Goal: Task Accomplishment & Management: Manage account settings

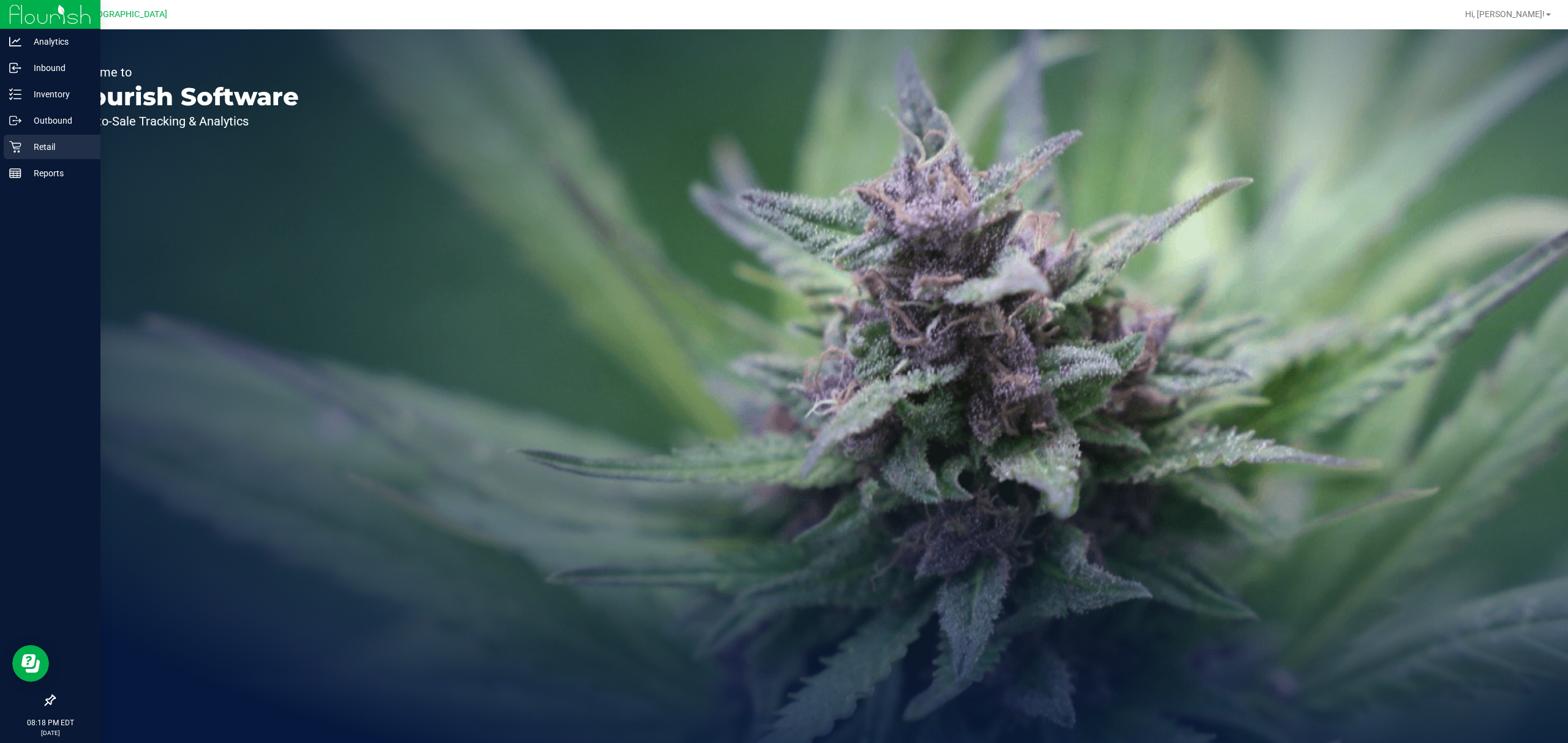
click at [15, 141] on icon at bounding box center [15, 146] width 12 height 12
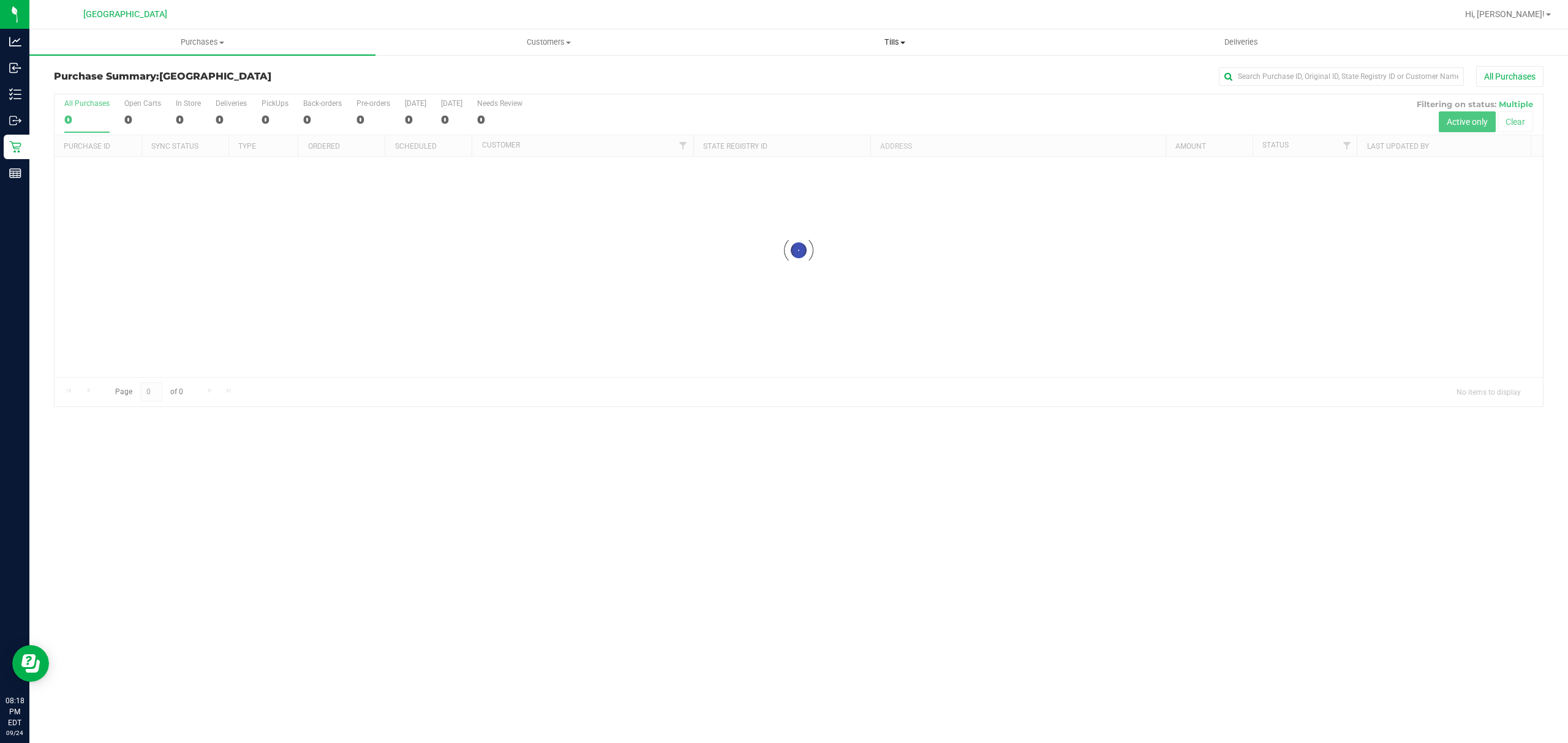
click at [893, 48] on uib-tab-heading "Tills Manage tills Reconcile e-payments" at bounding box center [894, 42] width 344 height 25
click at [872, 69] on li "Manage tills" at bounding box center [894, 74] width 346 height 14
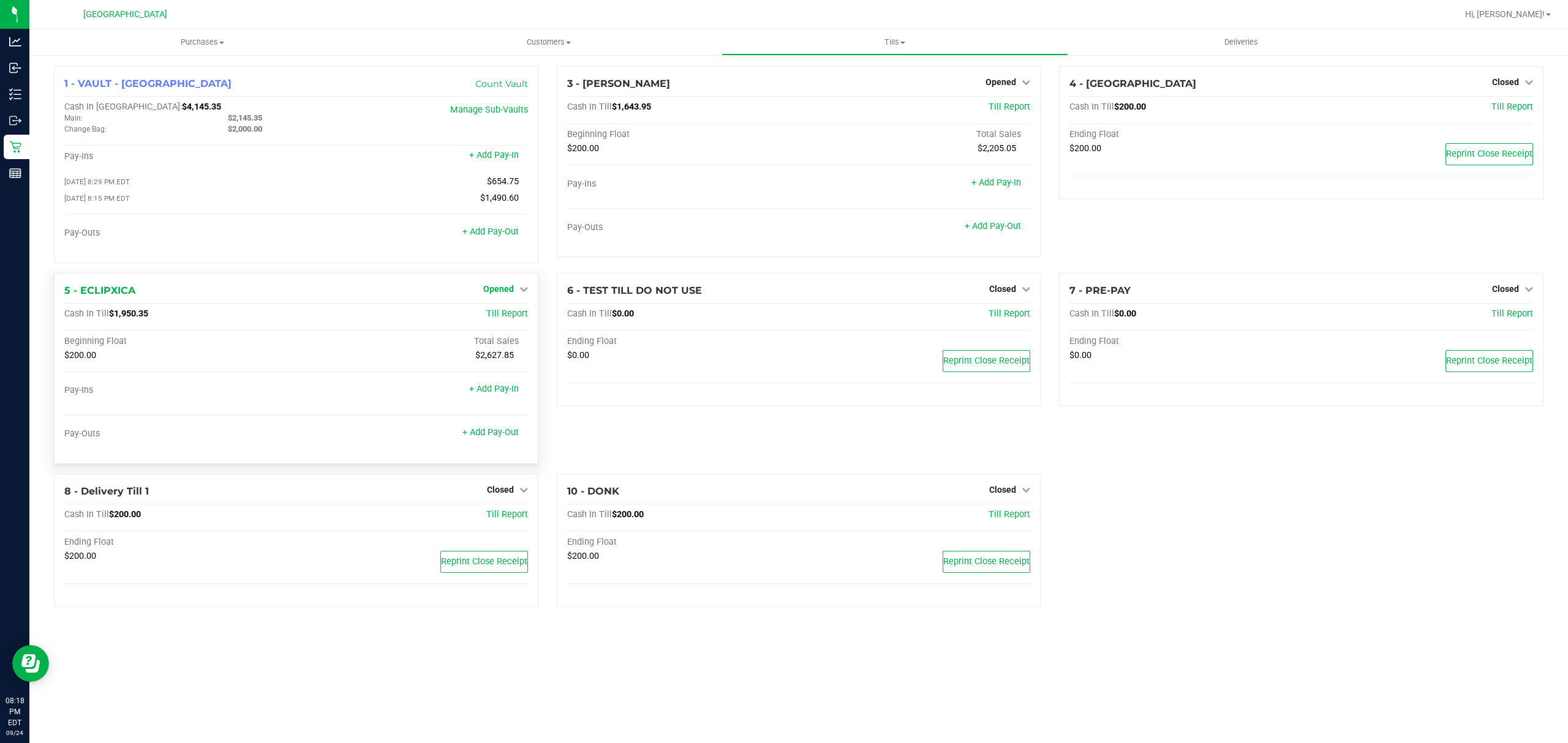
click at [501, 294] on span "Opened" at bounding box center [498, 289] width 30 height 10
click at [487, 307] on div "Close Till" at bounding box center [500, 315] width 92 height 33
click at [487, 313] on link "Close Till" at bounding box center [500, 315] width 33 height 10
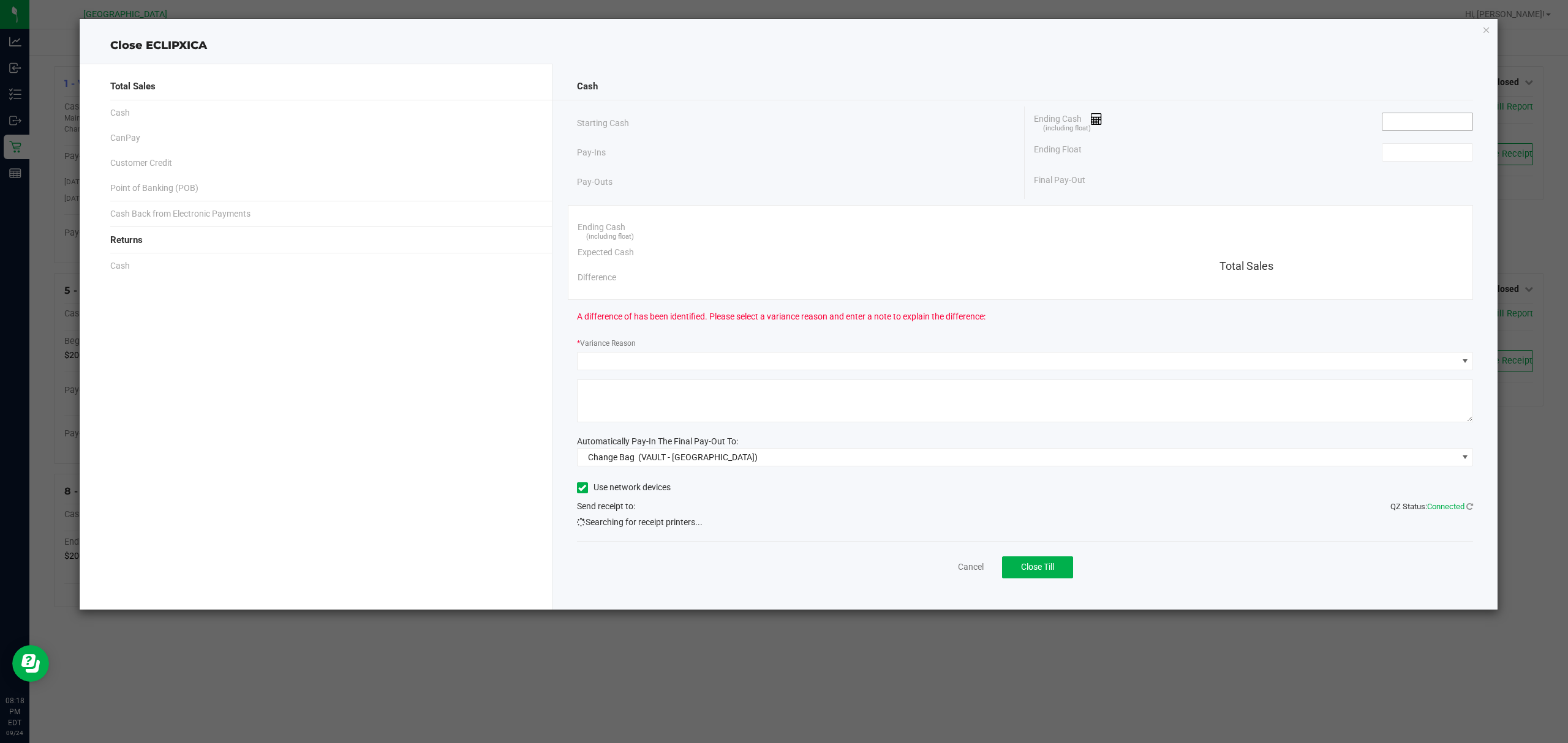
click at [1416, 120] on input at bounding box center [1427, 122] width 90 height 17
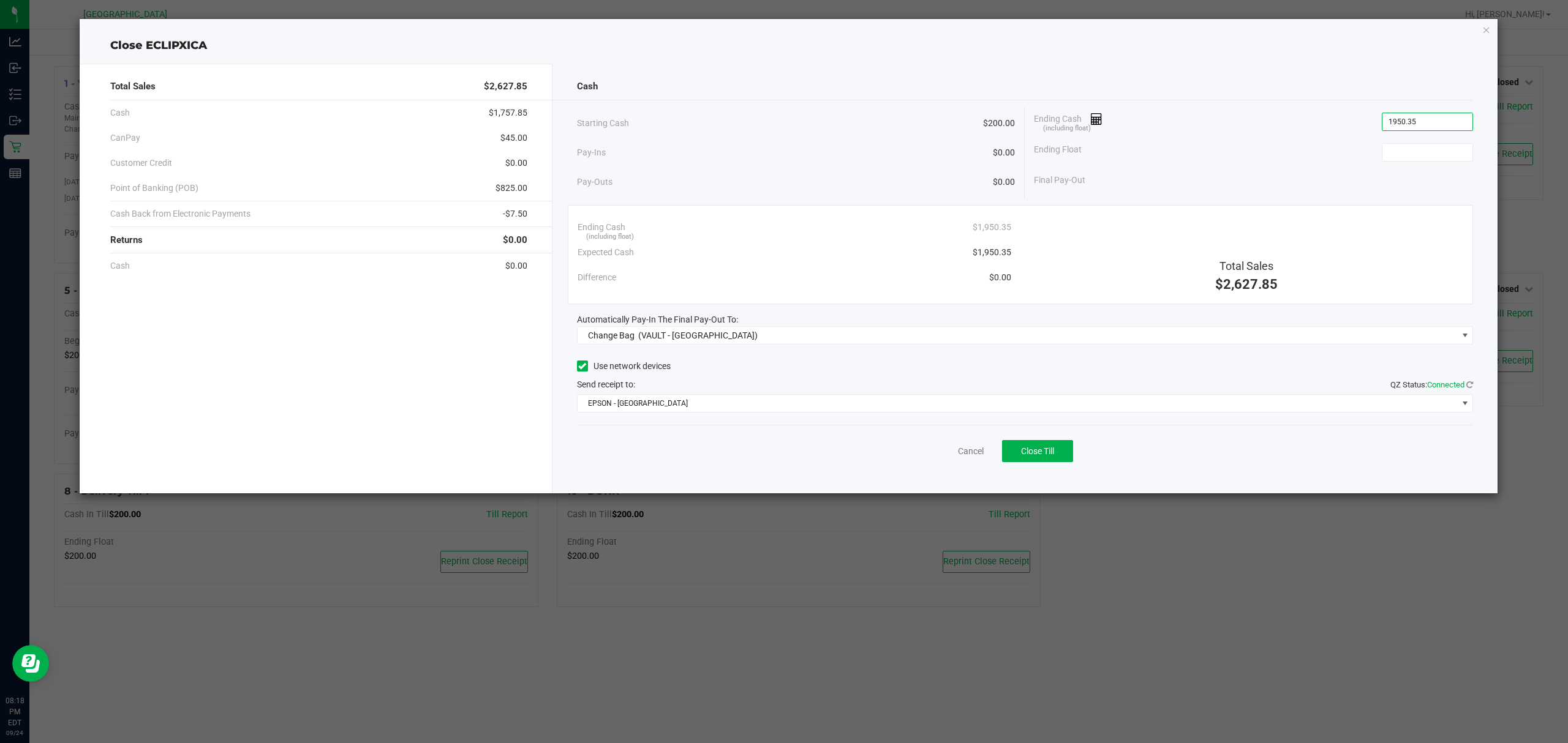
type input "$1,950.35"
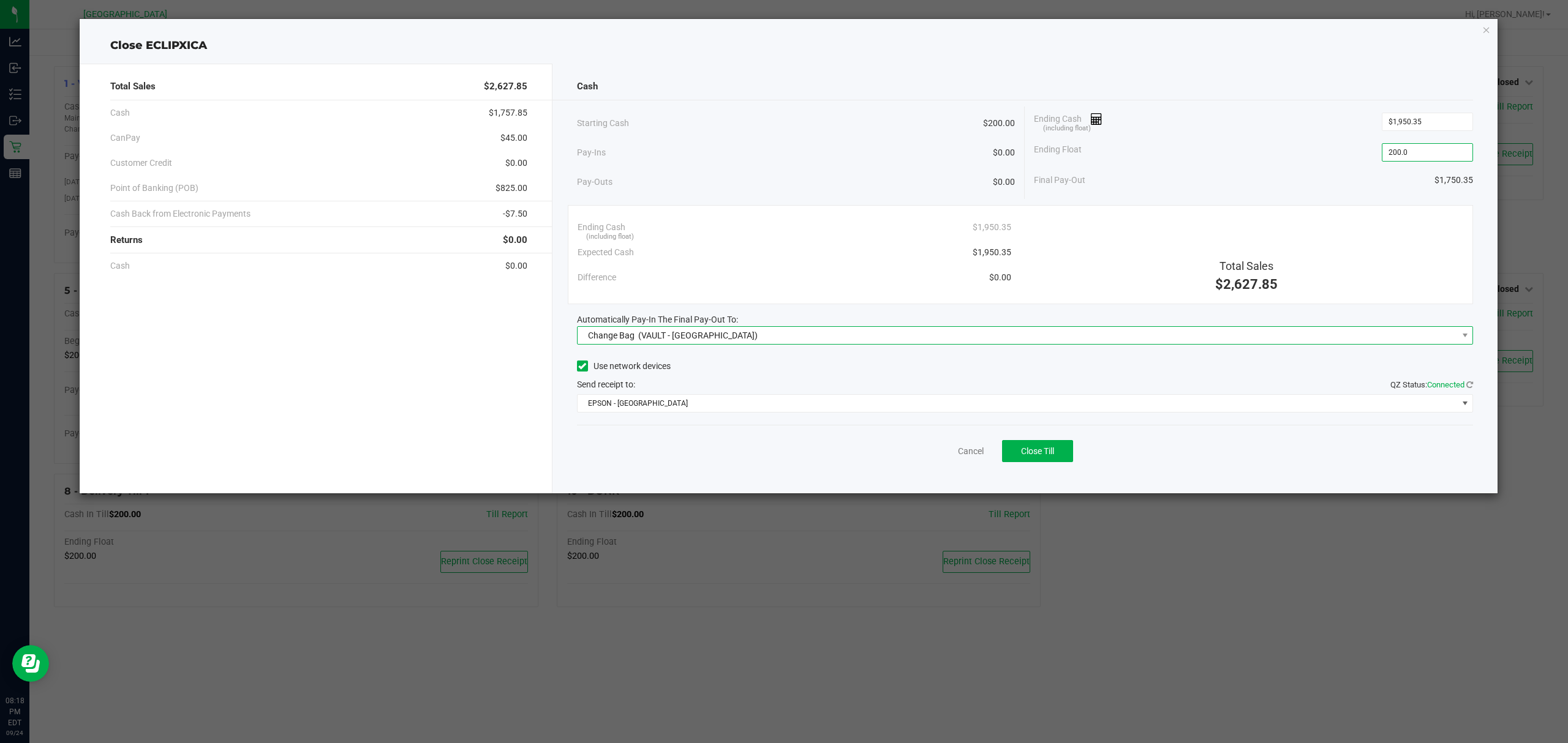
type input "$200.00"
drag, startPoint x: 656, startPoint y: 336, endPoint x: 645, endPoint y: 344, distance: 13.6
click at [652, 339] on span "(VAULT - PORT ST LUCIE)" at bounding box center [698, 336] width 120 height 10
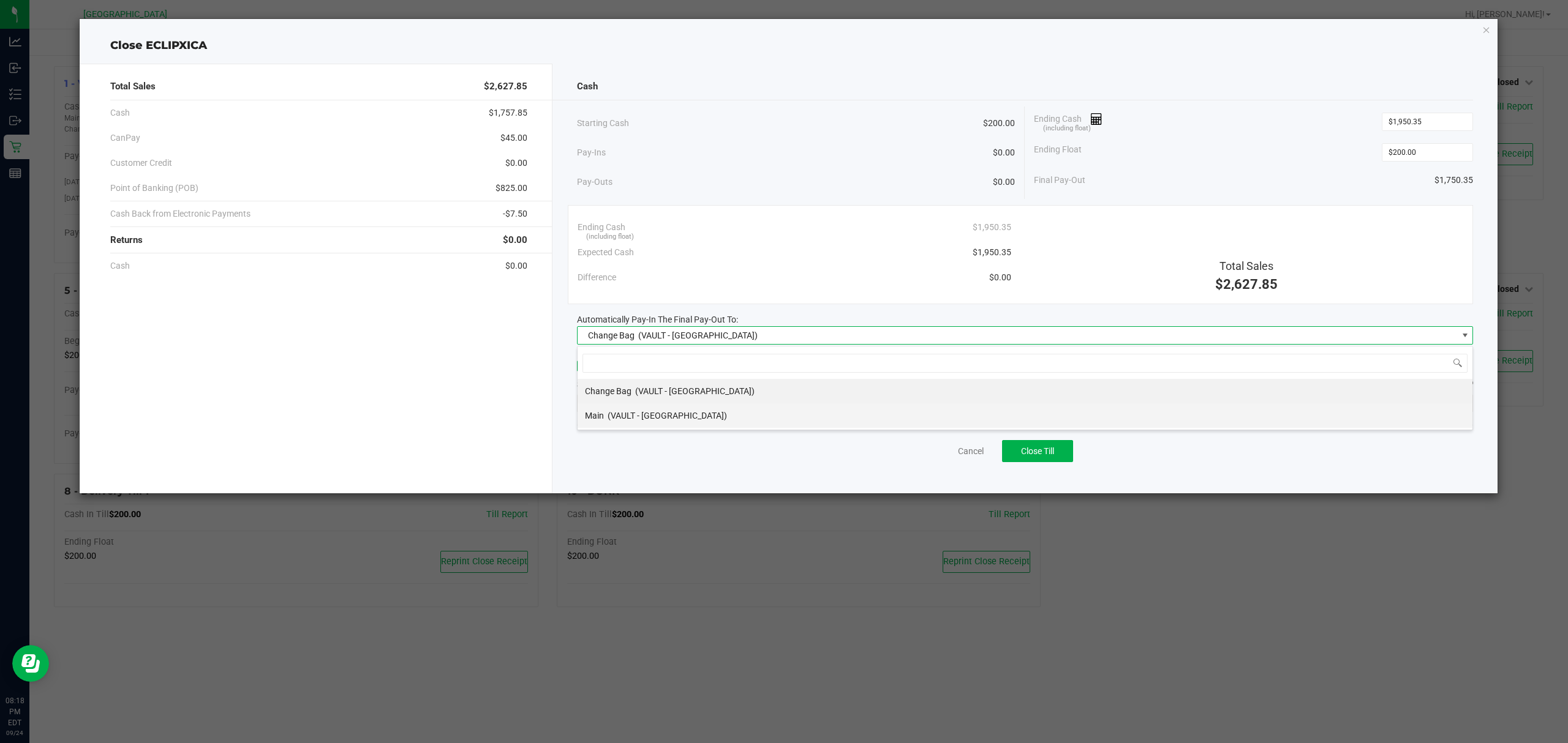
click at [635, 410] on div "Main (VAULT - PORT ST LUCIE)" at bounding box center [656, 415] width 142 height 22
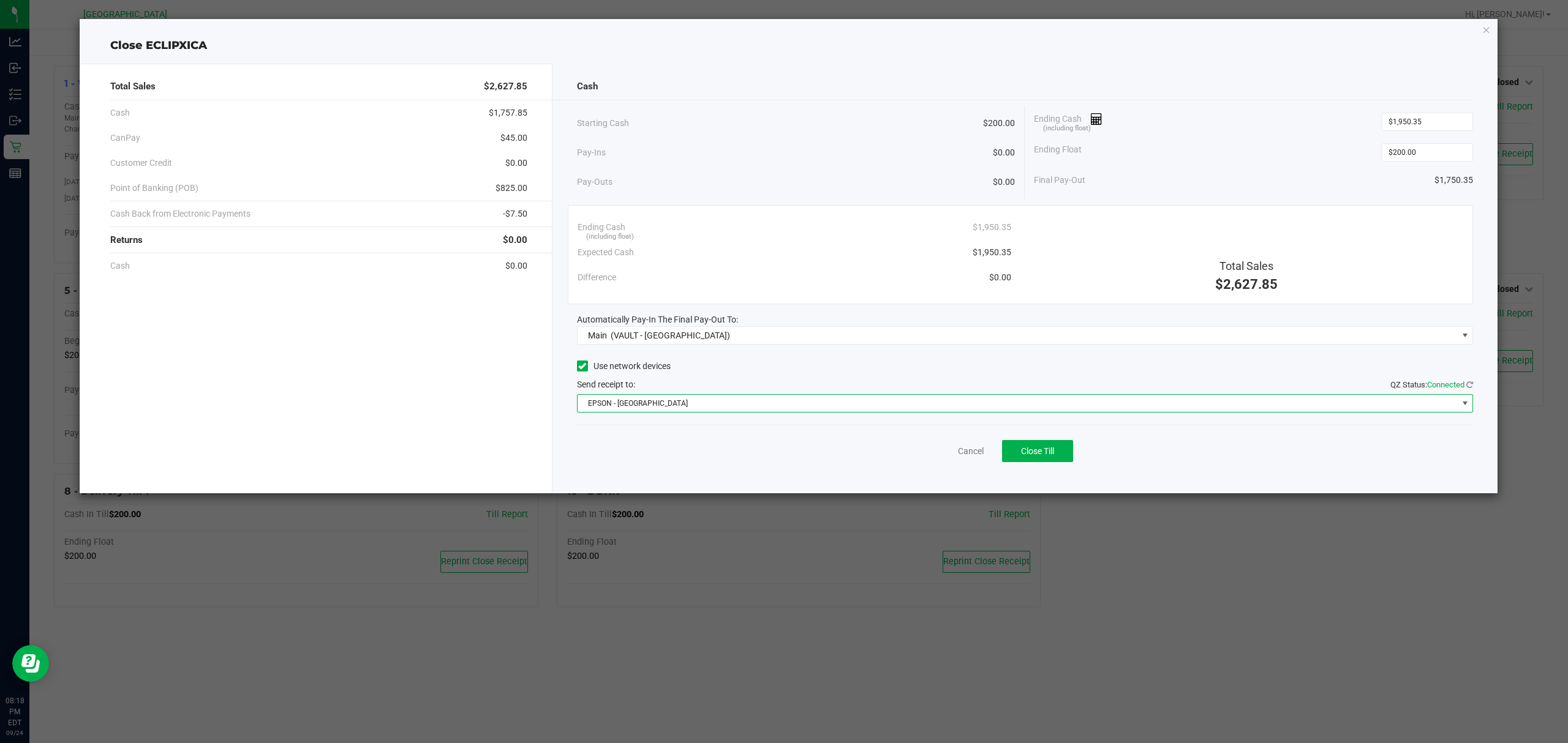
click at [635, 404] on span "EPSON - EAST-TIMOR" at bounding box center [1018, 404] width 880 height 17
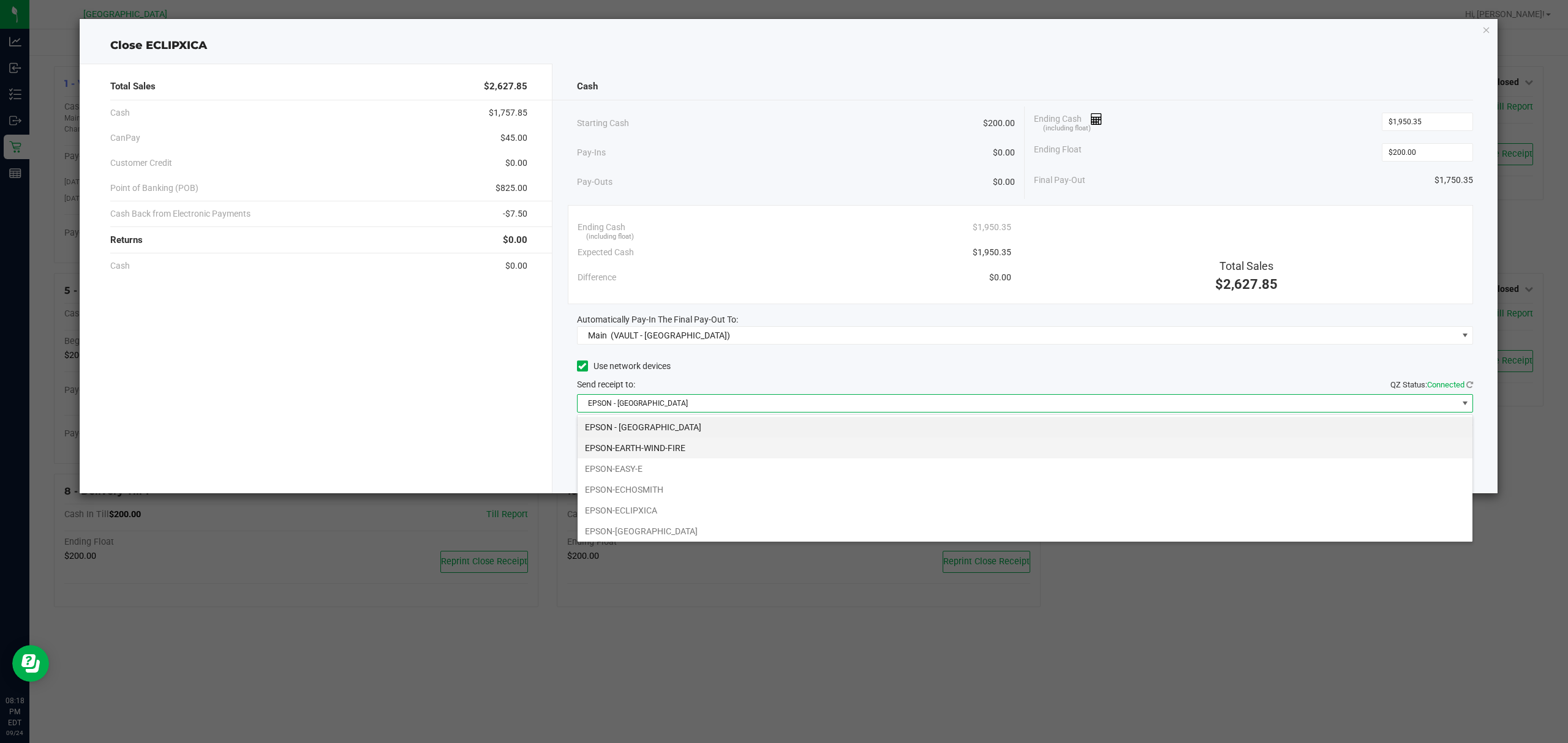
click at [630, 451] on li "EPSON-EARTH-WIND-FIRE" at bounding box center [1025, 448] width 895 height 21
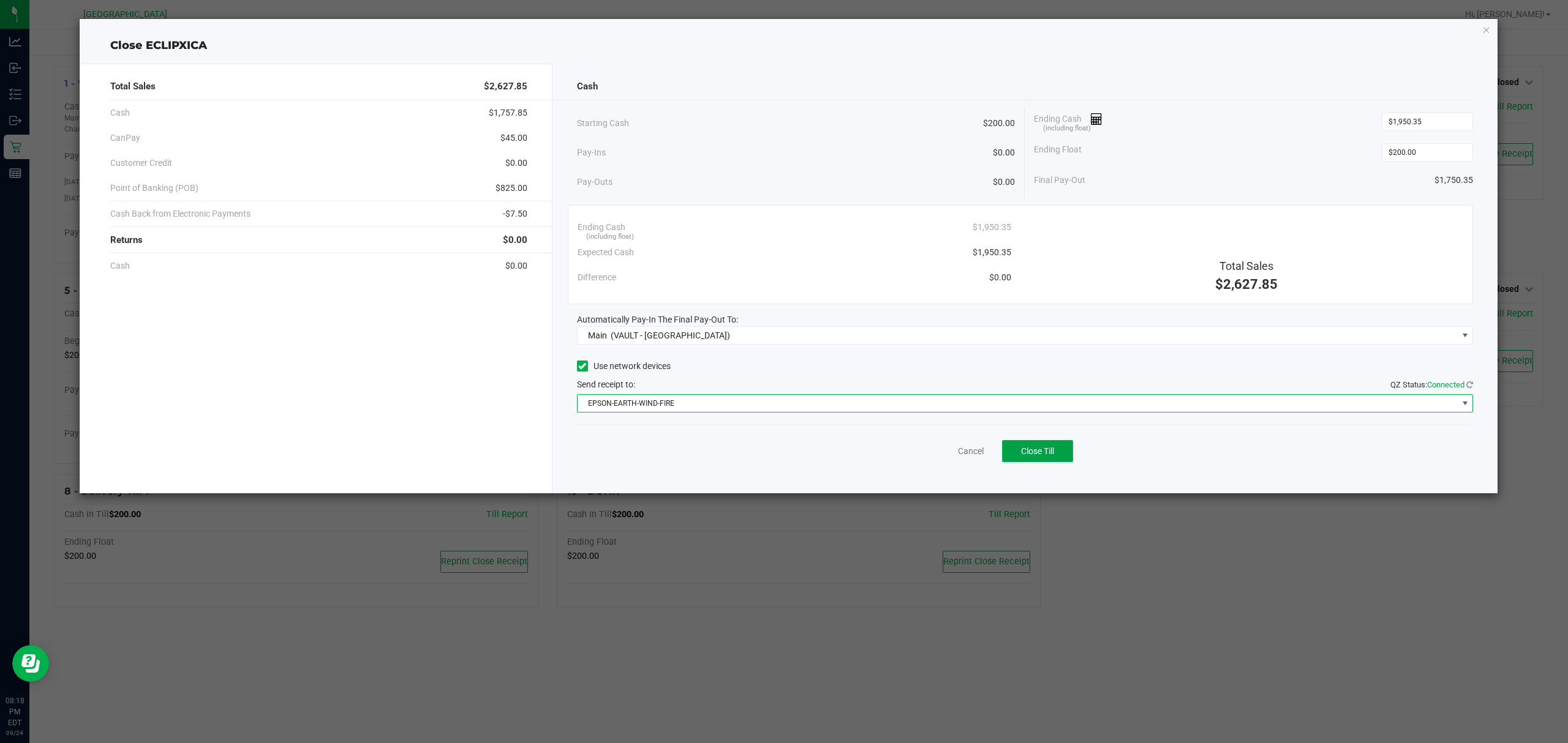
click at [1033, 456] on span "Close Till" at bounding box center [1038, 452] width 33 height 10
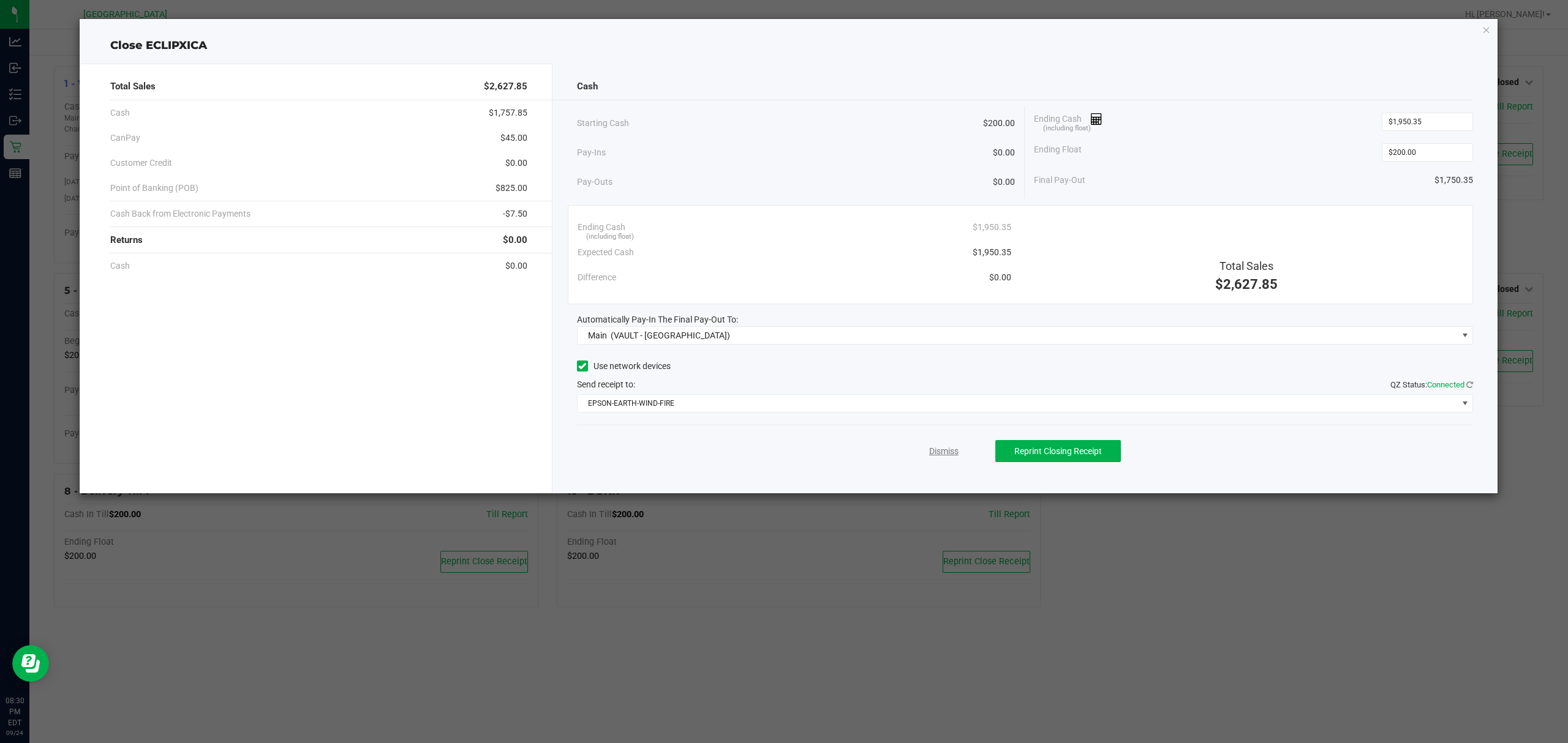
click at [929, 457] on link "Dismiss" at bounding box center [944, 452] width 30 height 13
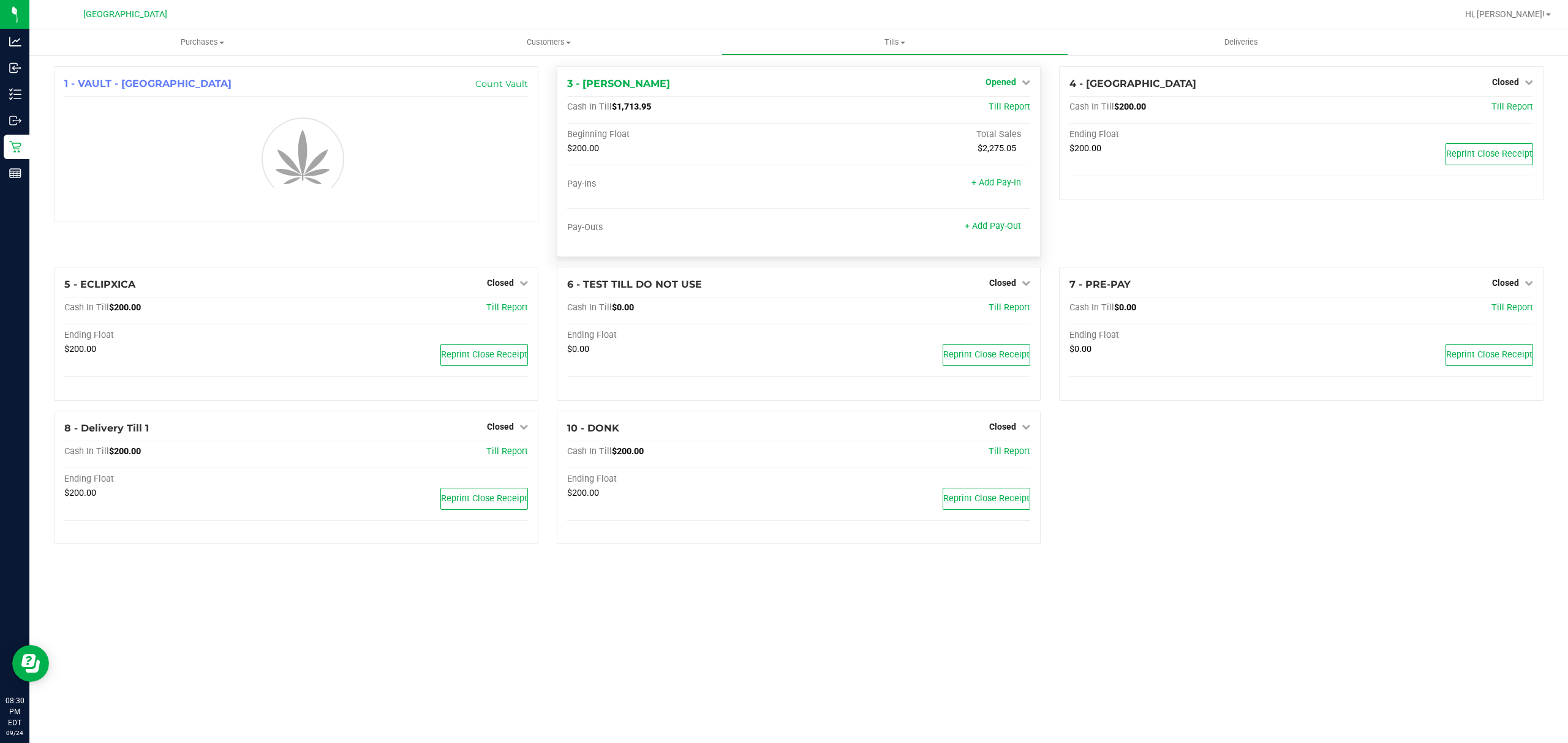
click at [1027, 78] on icon at bounding box center [1026, 82] width 9 height 9
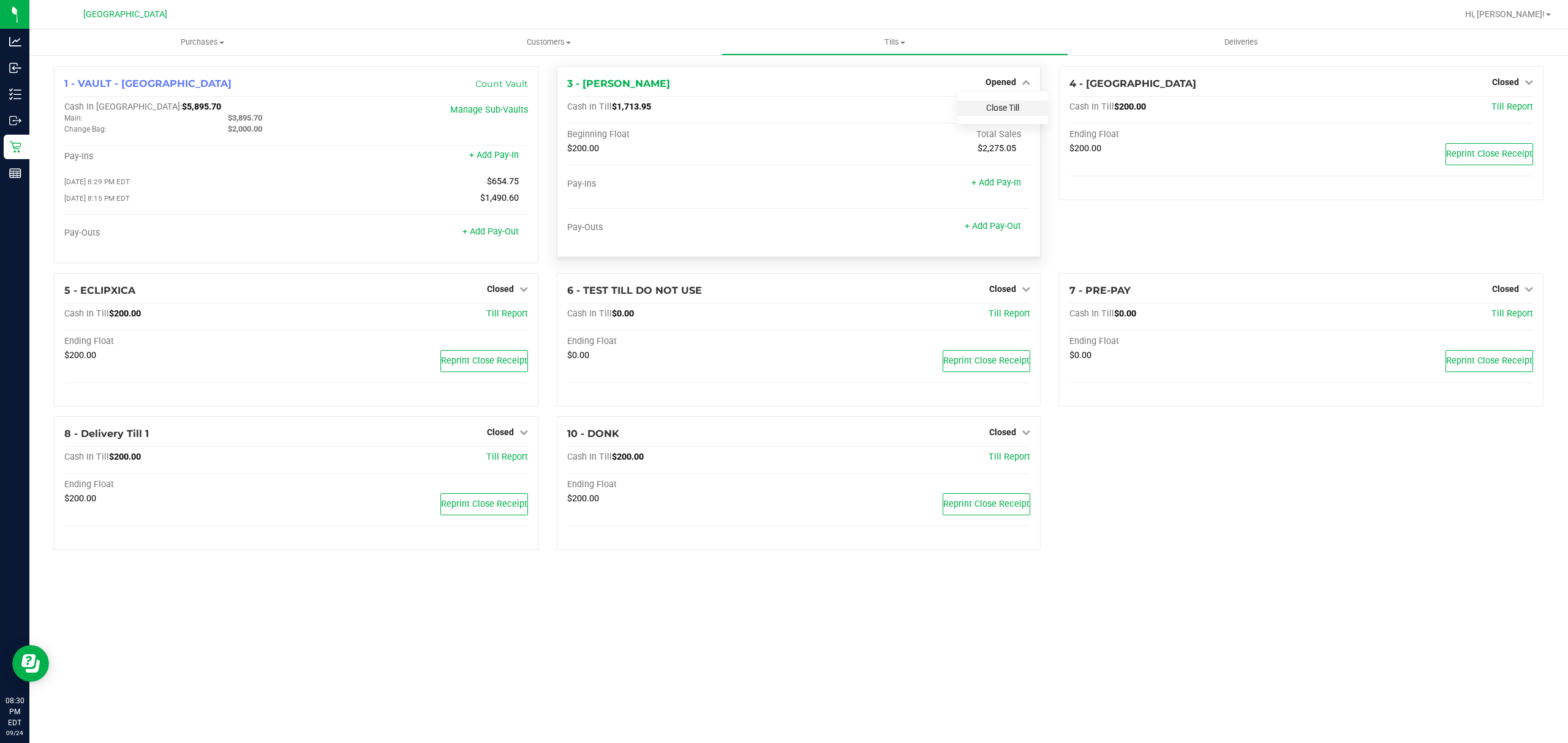
click at [1002, 105] on link "Close Till" at bounding box center [1003, 108] width 33 height 10
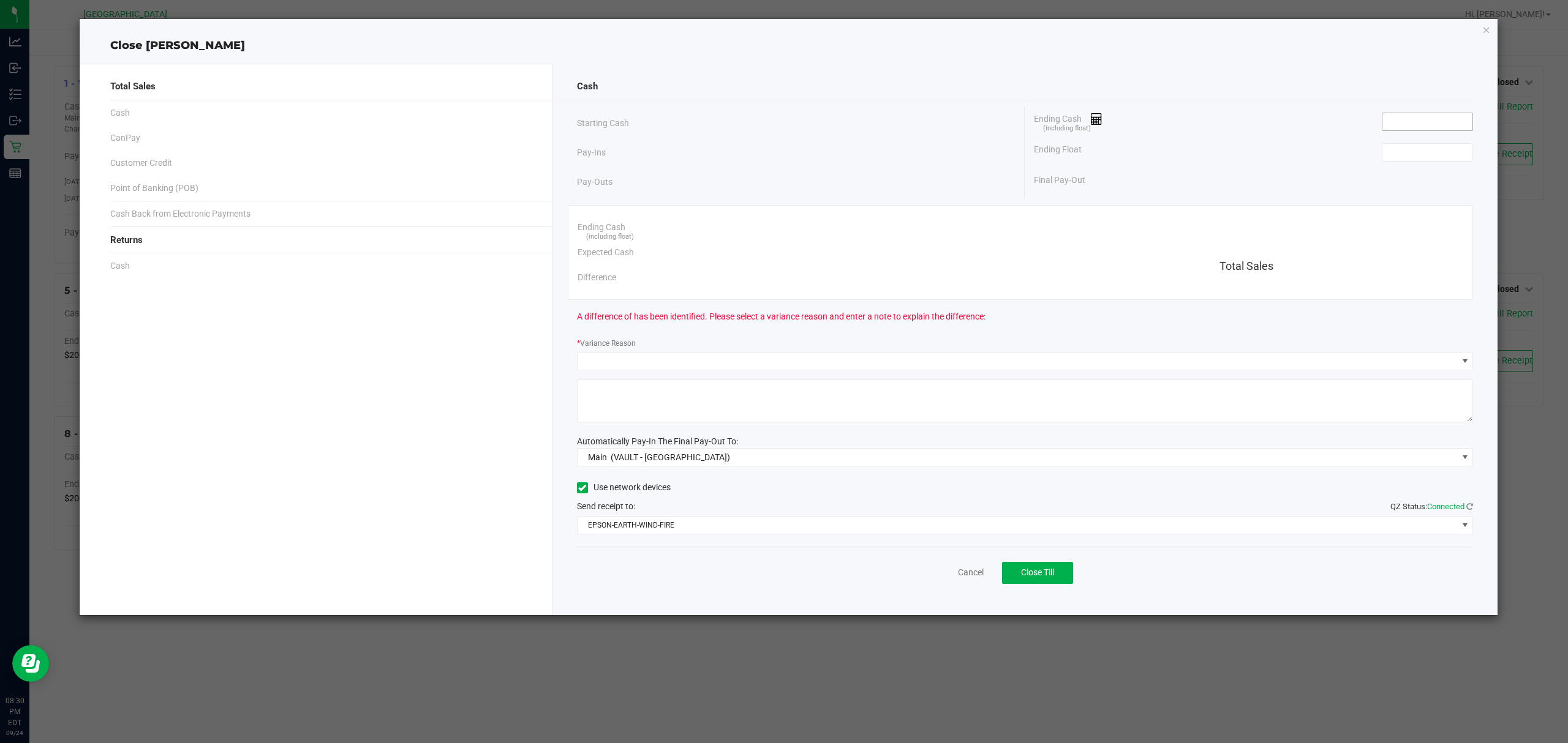
click at [1408, 123] on input at bounding box center [1427, 122] width 90 height 17
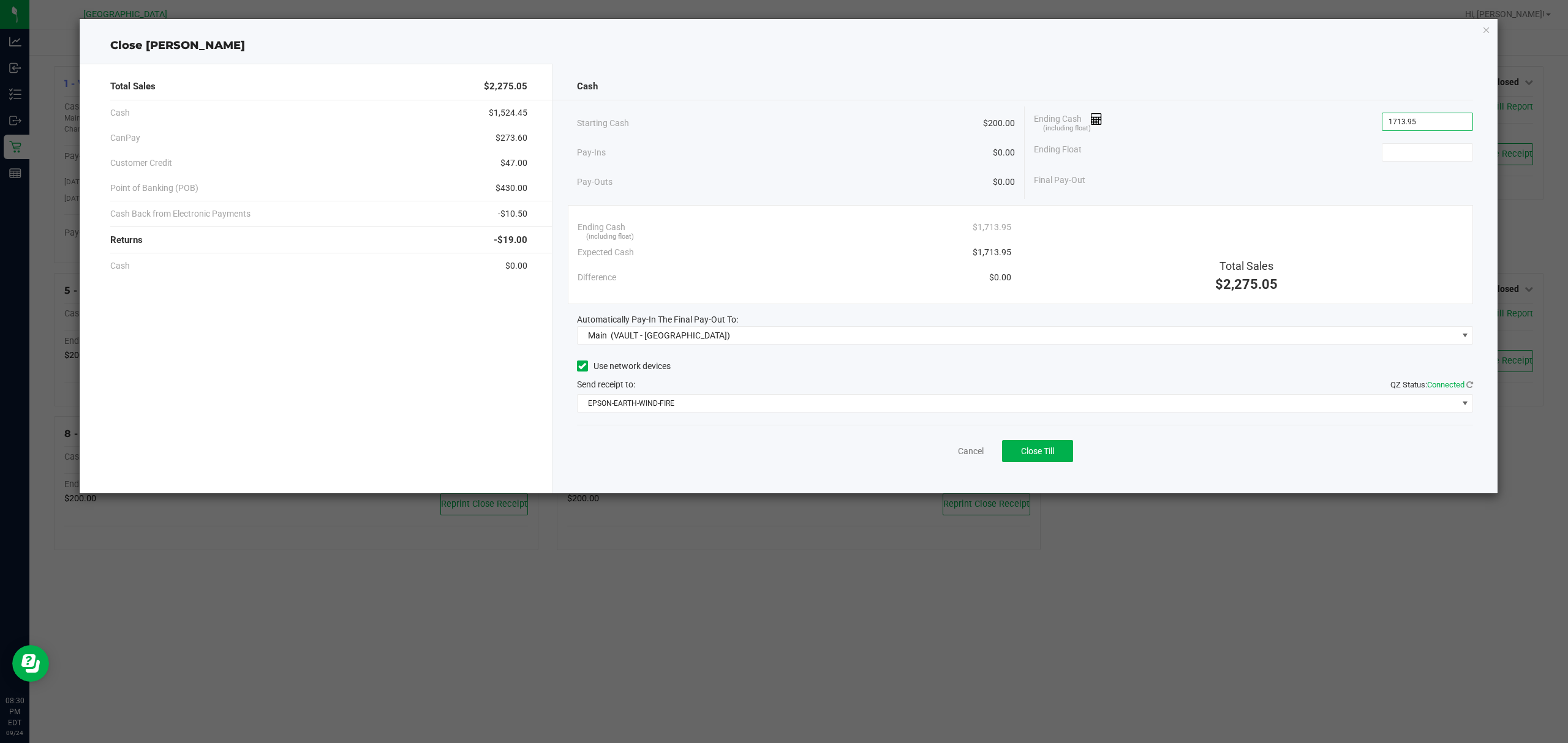
type input "$1,713.95"
type input "$200.00"
click at [1031, 454] on span "Close Till" at bounding box center [1038, 452] width 33 height 10
click at [944, 452] on link "Dismiss" at bounding box center [944, 452] width 30 height 13
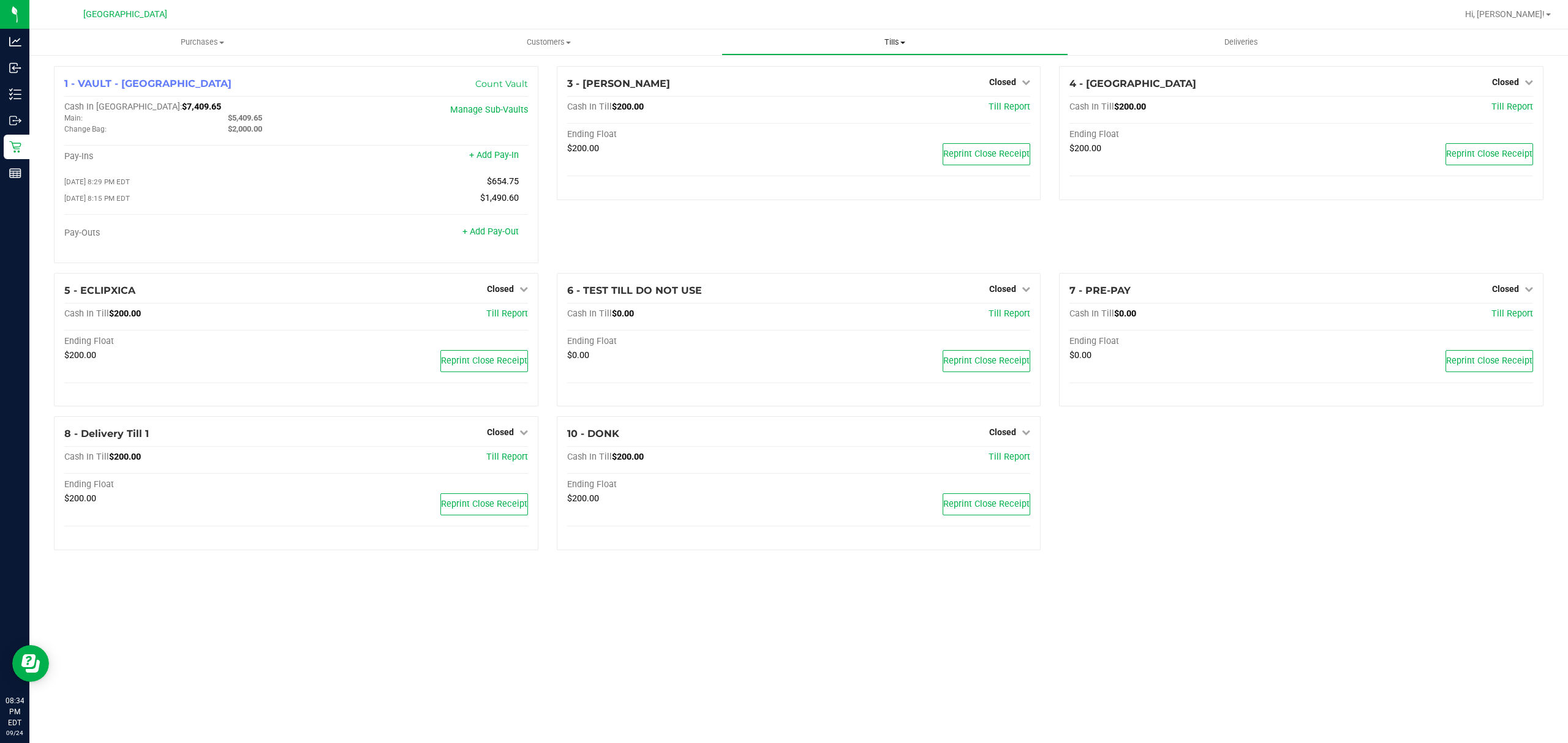
click at [887, 45] on span "Tills" at bounding box center [894, 42] width 344 height 11
click at [833, 91] on span "Reconcile e-payments" at bounding box center [783, 88] width 122 height 10
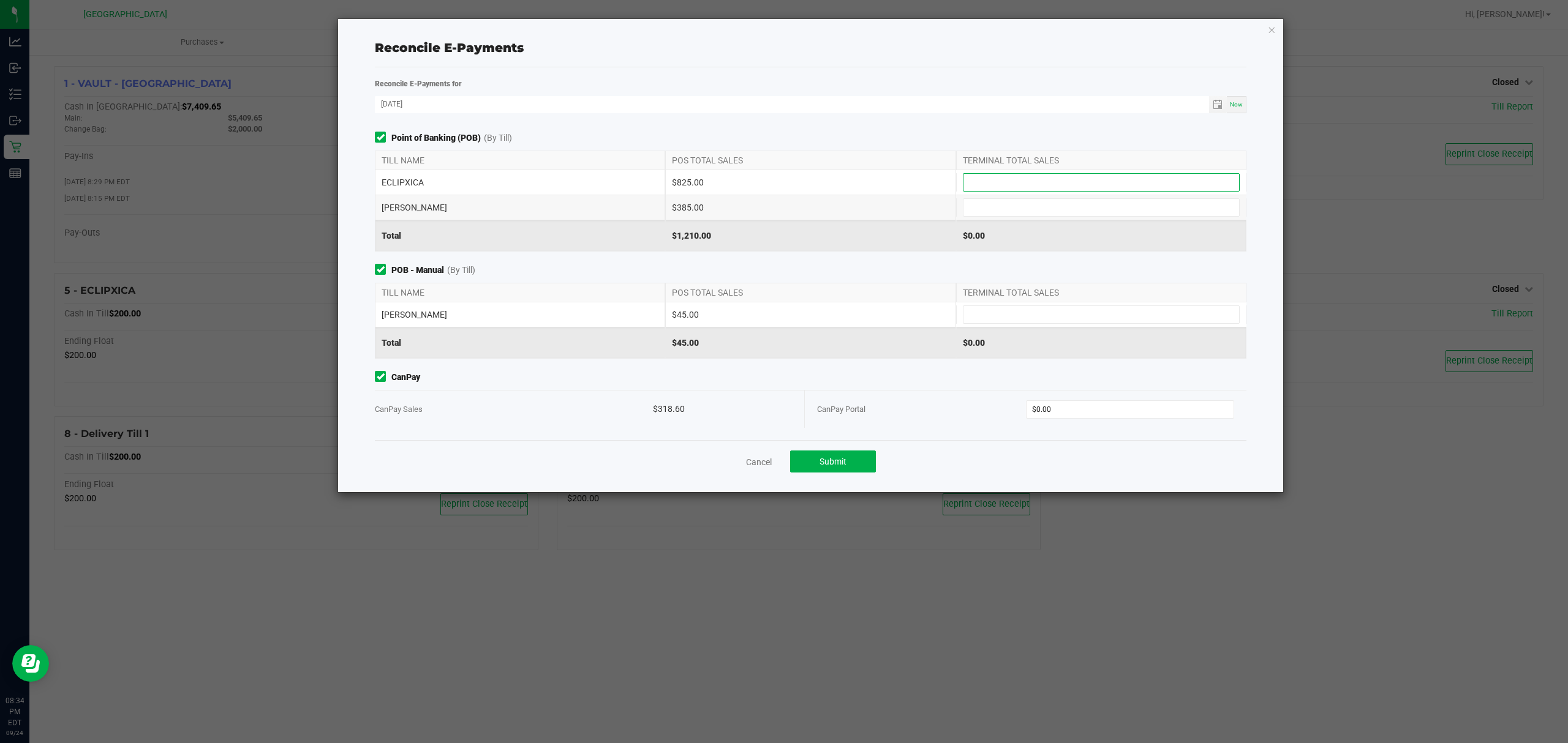
click at [1015, 176] on input at bounding box center [1101, 183] width 276 height 17
type input "$825.00"
type input "$385.00"
type input "$45.00"
click at [818, 457] on button "Submit" at bounding box center [833, 462] width 86 height 22
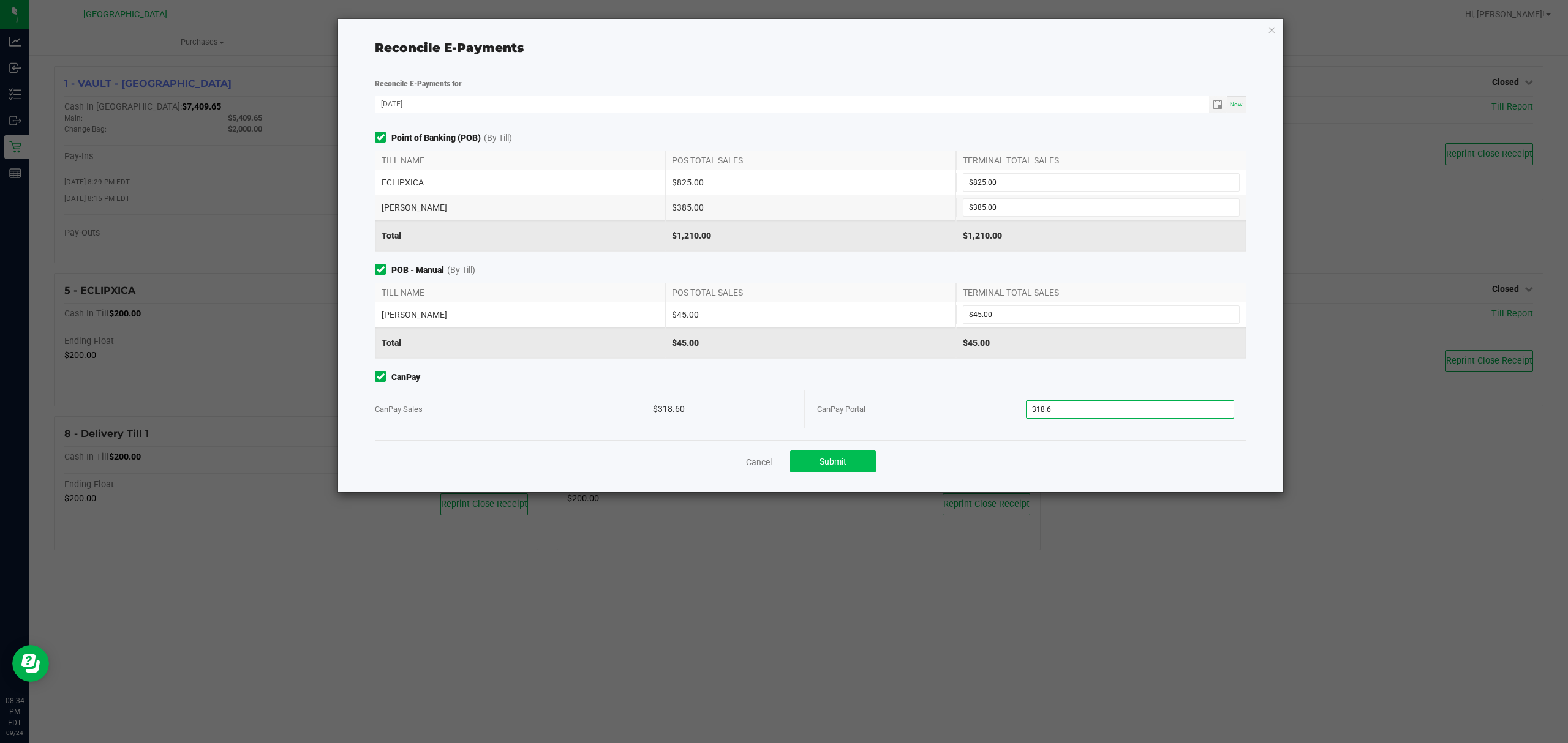
type input "$318.60"
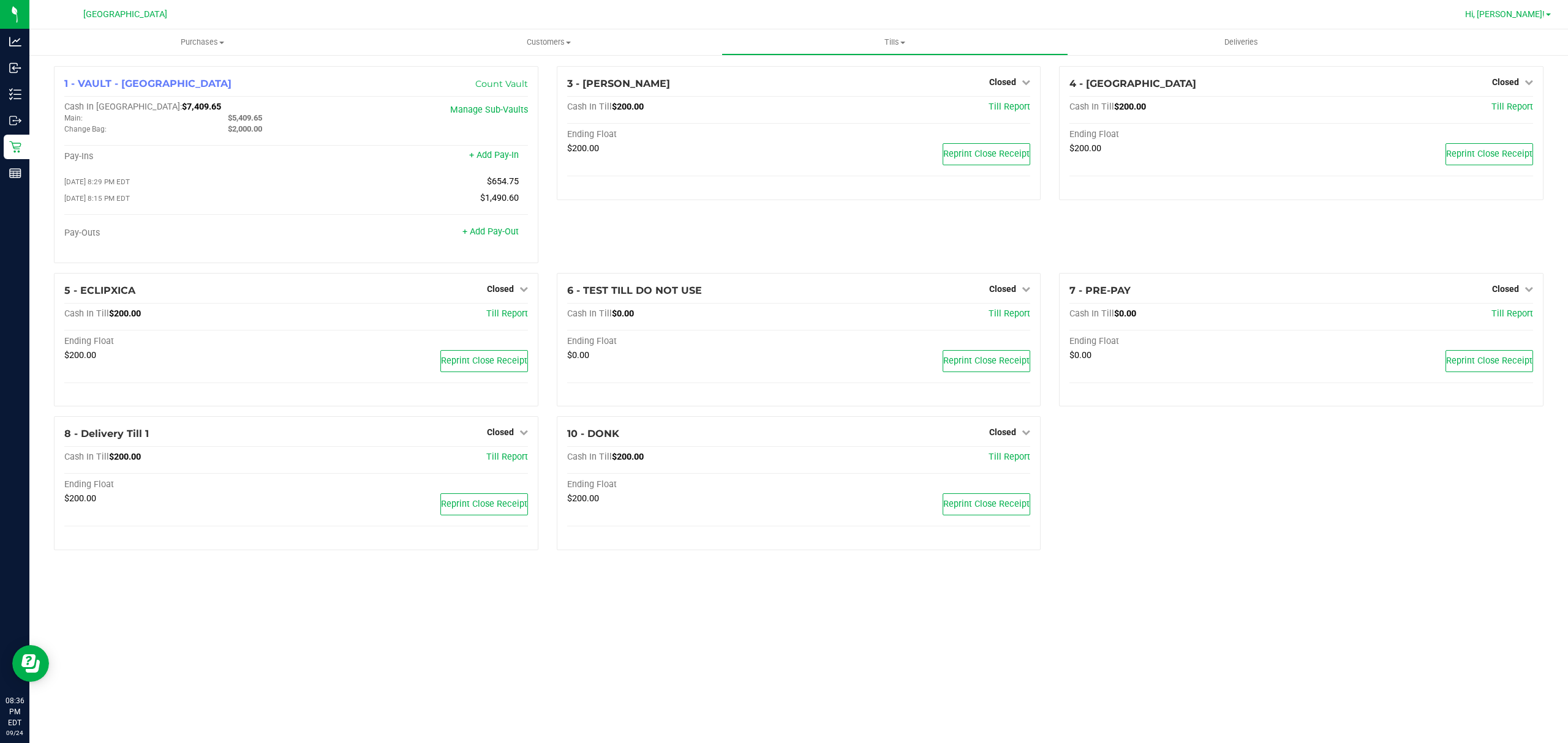
click at [1519, 13] on span "Hi, [PERSON_NAME]!" at bounding box center [1505, 14] width 80 height 10
click at [1519, 108] on span "Sign Out" at bounding box center [1504, 108] width 36 height 12
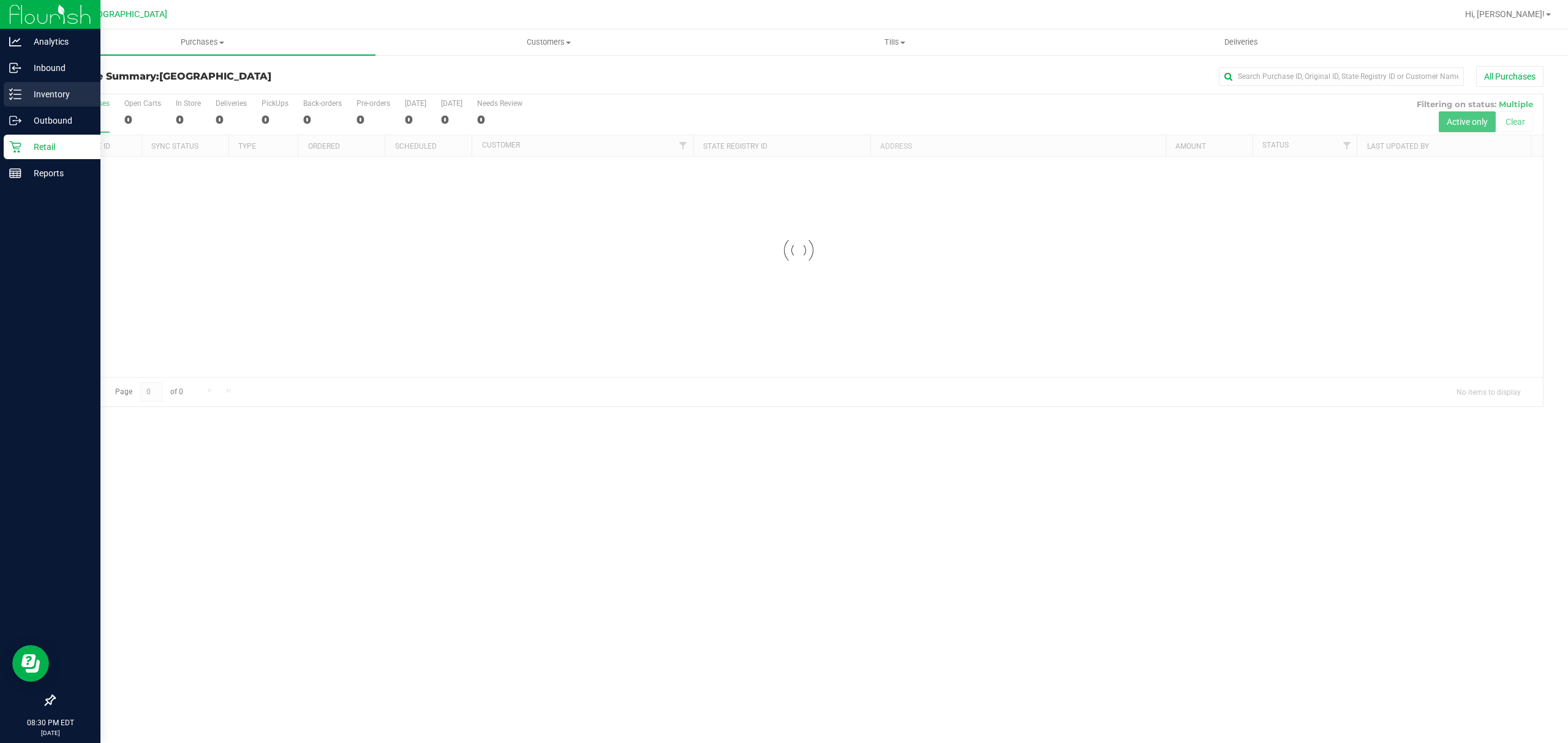
click at [12, 86] on div "Inventory" at bounding box center [51, 94] width 96 height 25
click at [41, 153] on p "Retail" at bounding box center [58, 147] width 73 height 14
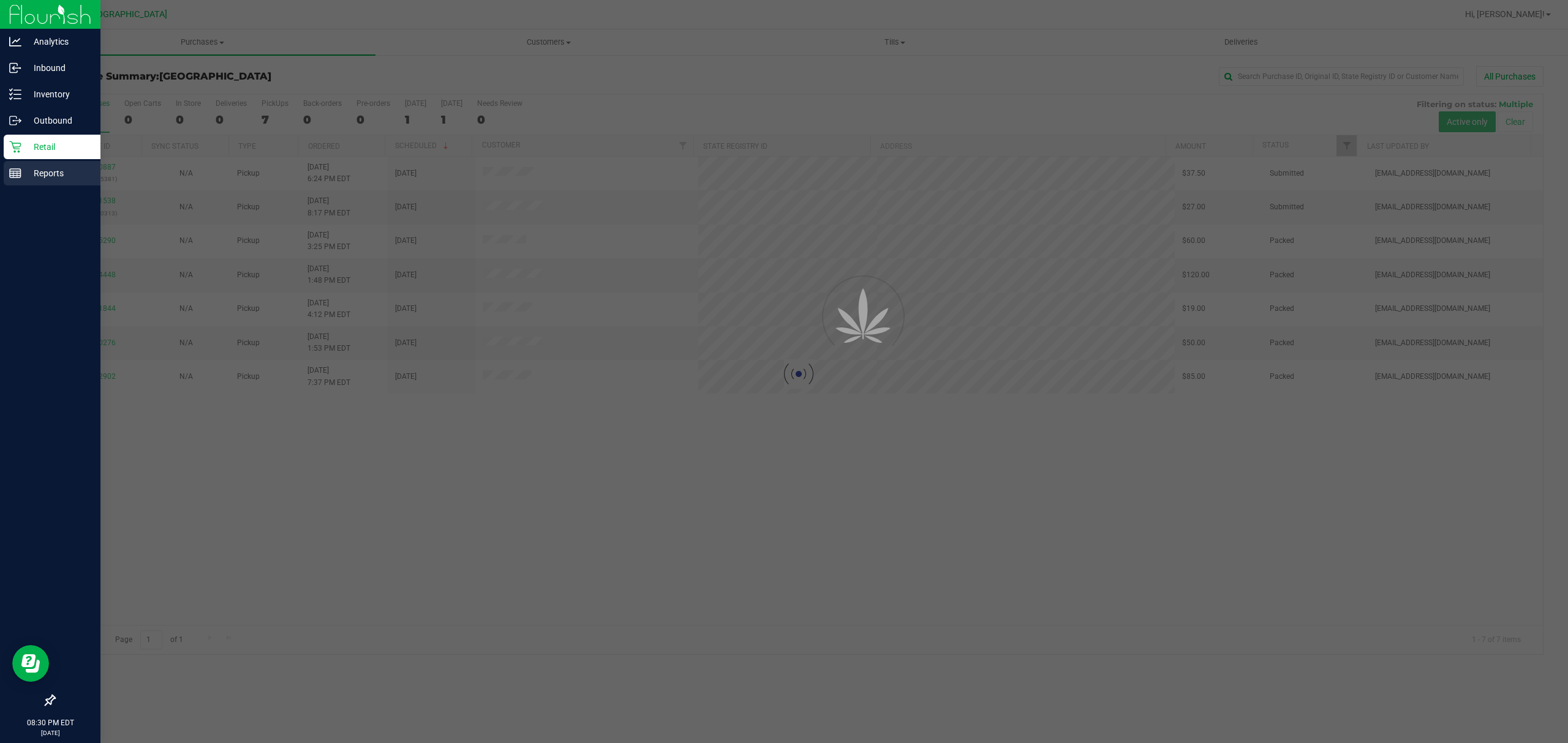
click at [41, 170] on p "Reports" at bounding box center [58, 173] width 73 height 14
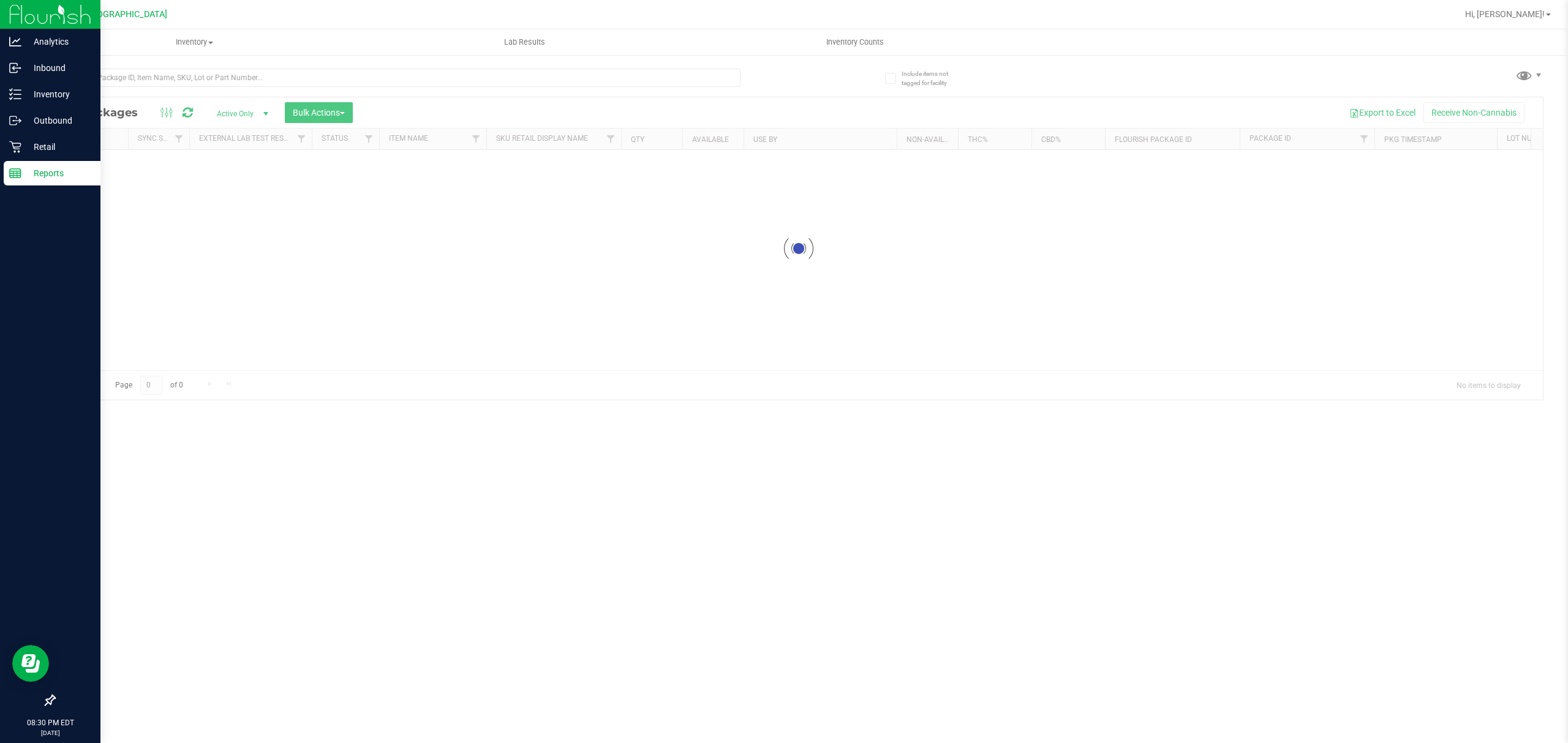
click at [18, 165] on div "Reports" at bounding box center [51, 173] width 96 height 25
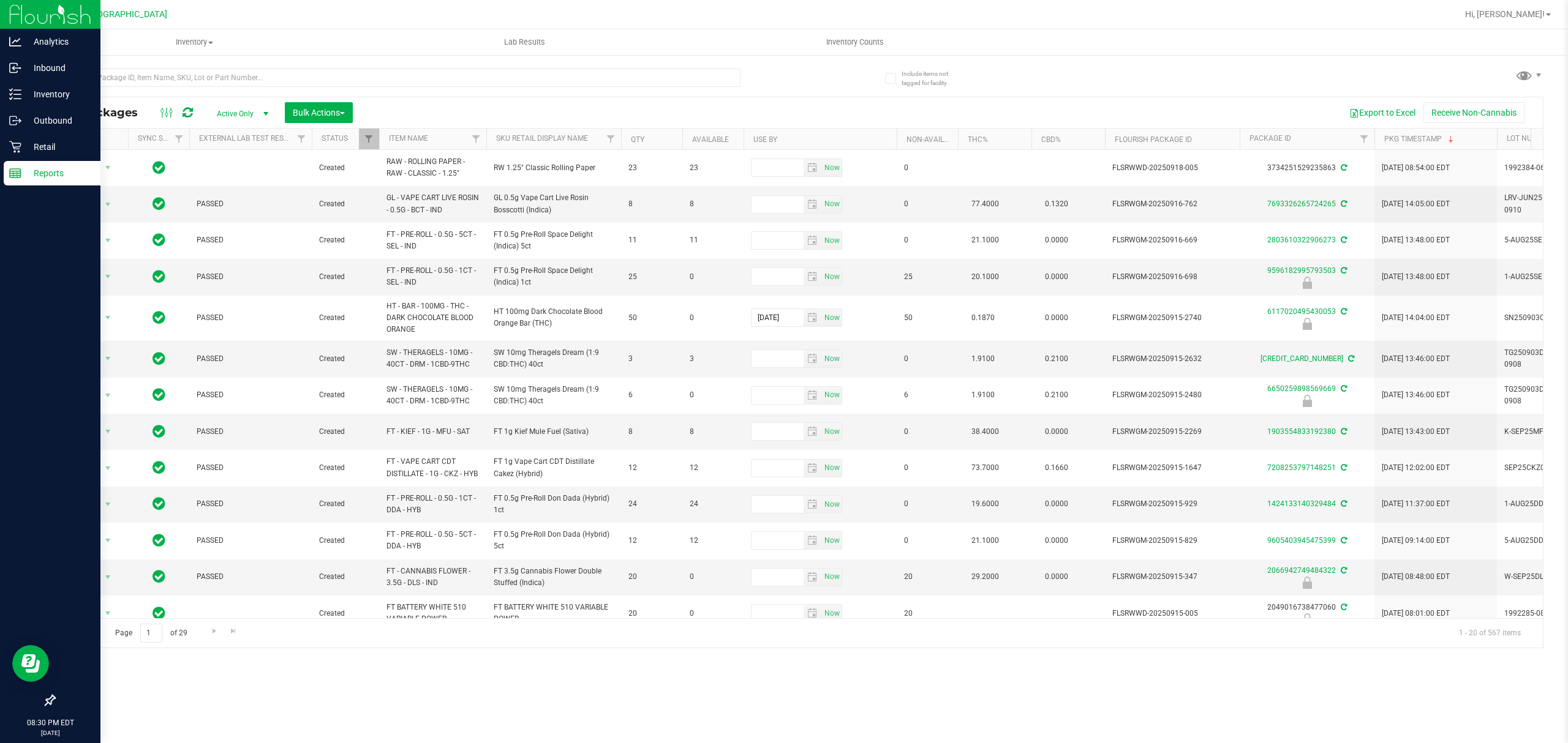
click at [22, 175] on p "Reports" at bounding box center [58, 173] width 73 height 14
click at [16, 172] on icon at bounding box center [15, 173] width 12 height 12
click at [27, 147] on p "Retail" at bounding box center [58, 147] width 73 height 14
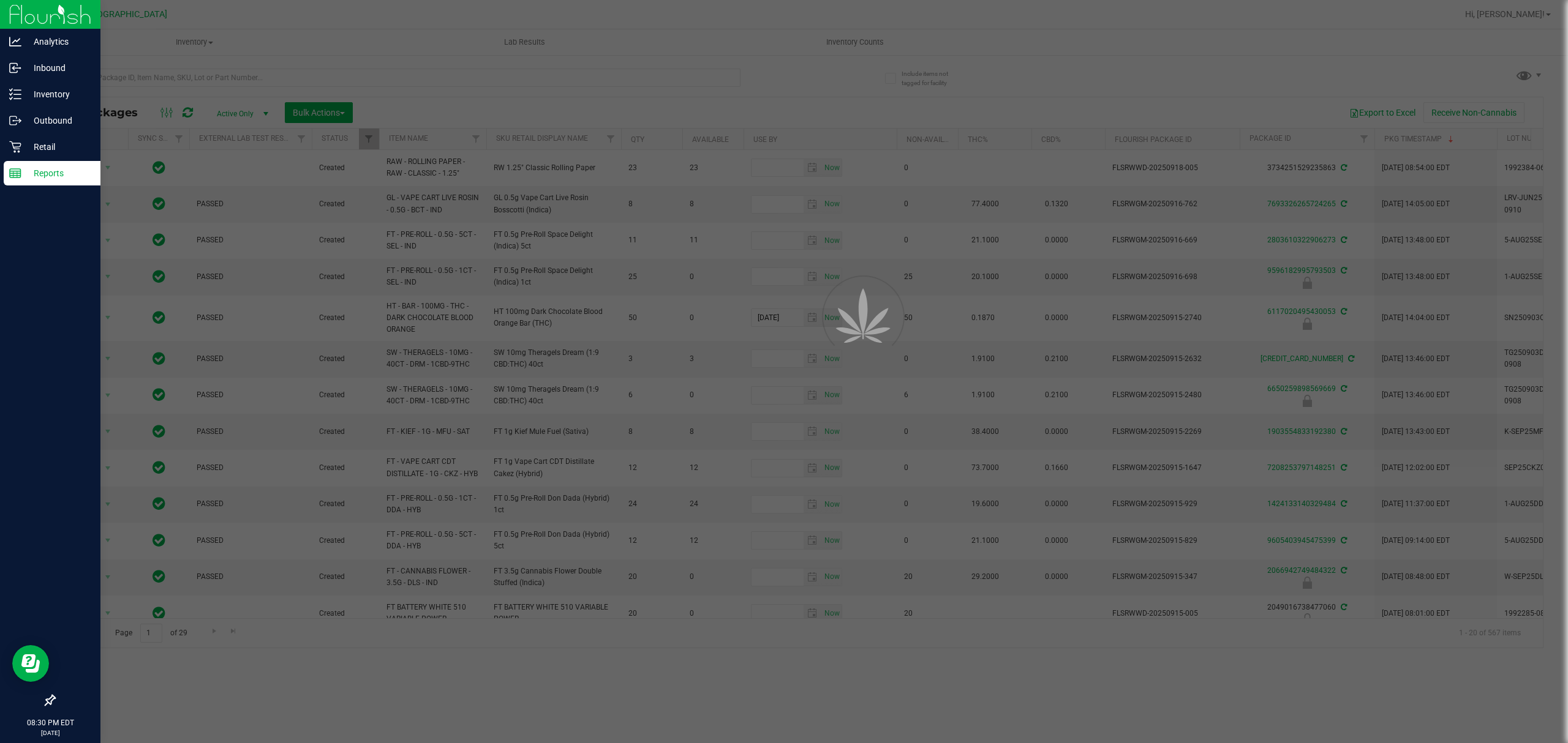
click at [30, 175] on p "Reports" at bounding box center [58, 173] width 73 height 14
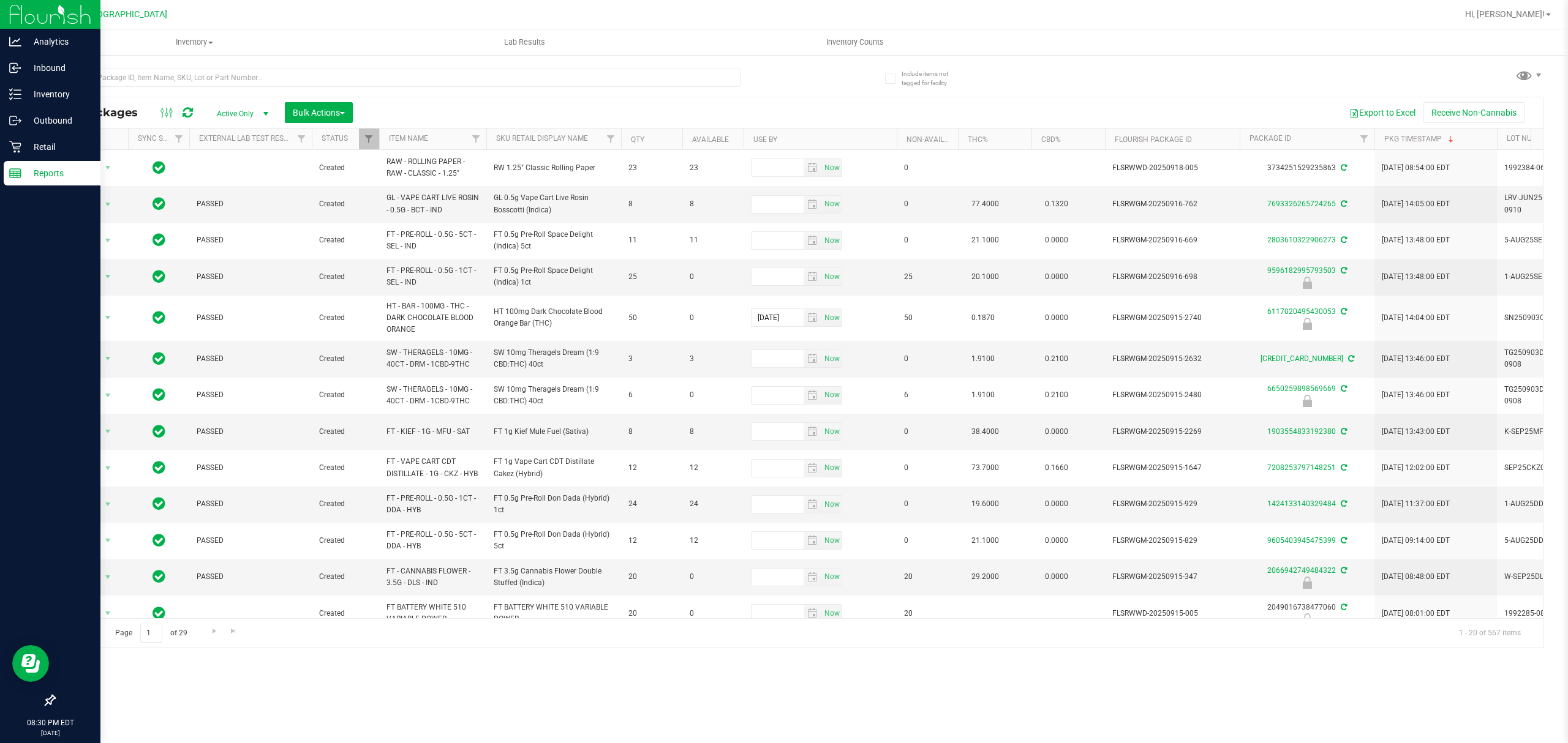
click at [33, 176] on p "Reports" at bounding box center [58, 173] width 73 height 14
click at [23, 15] on img at bounding box center [50, 14] width 82 height 29
click at [38, 175] on p "Reports" at bounding box center [58, 173] width 73 height 14
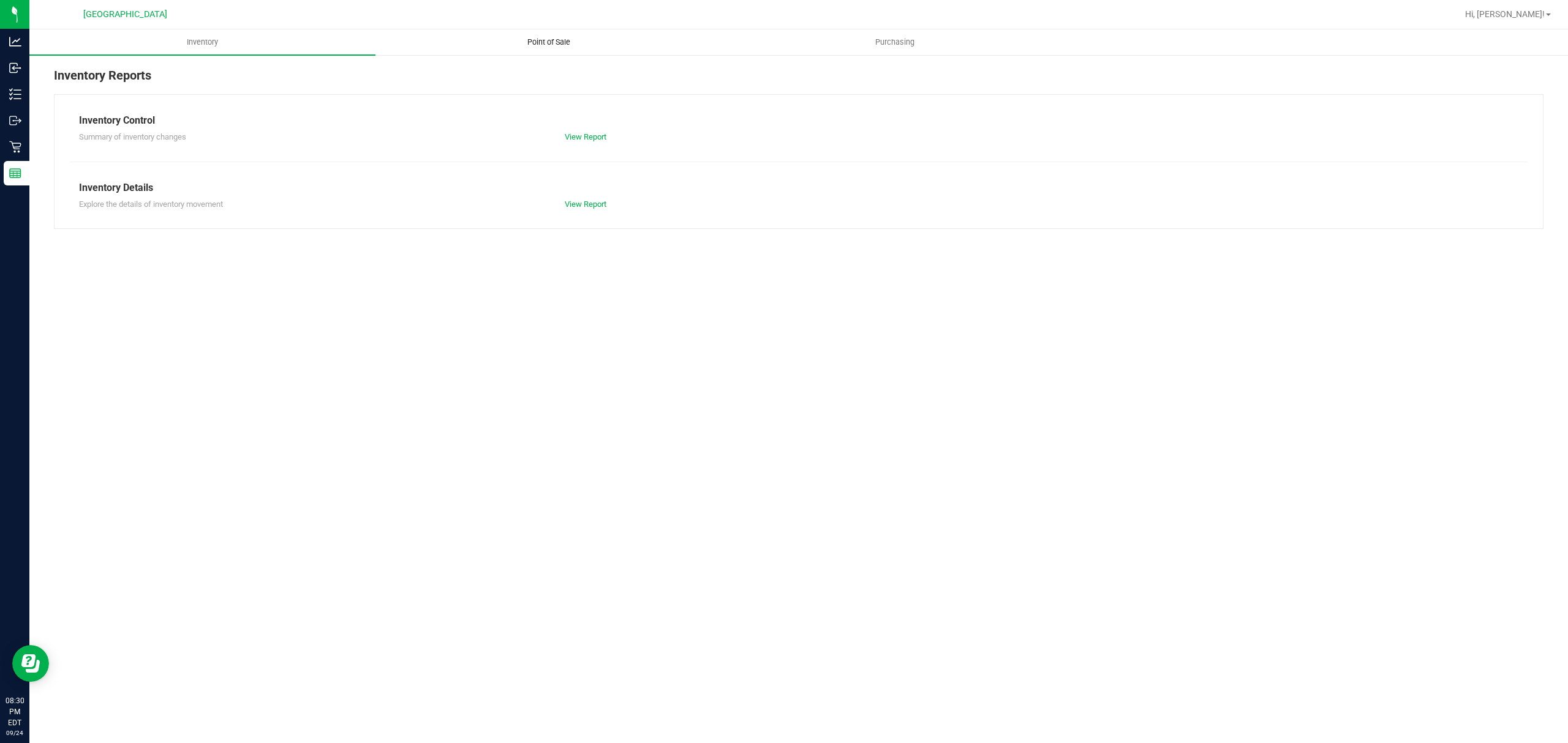
click at [513, 49] on uib-tab-heading "Point of Sale" at bounding box center [548, 42] width 344 height 25
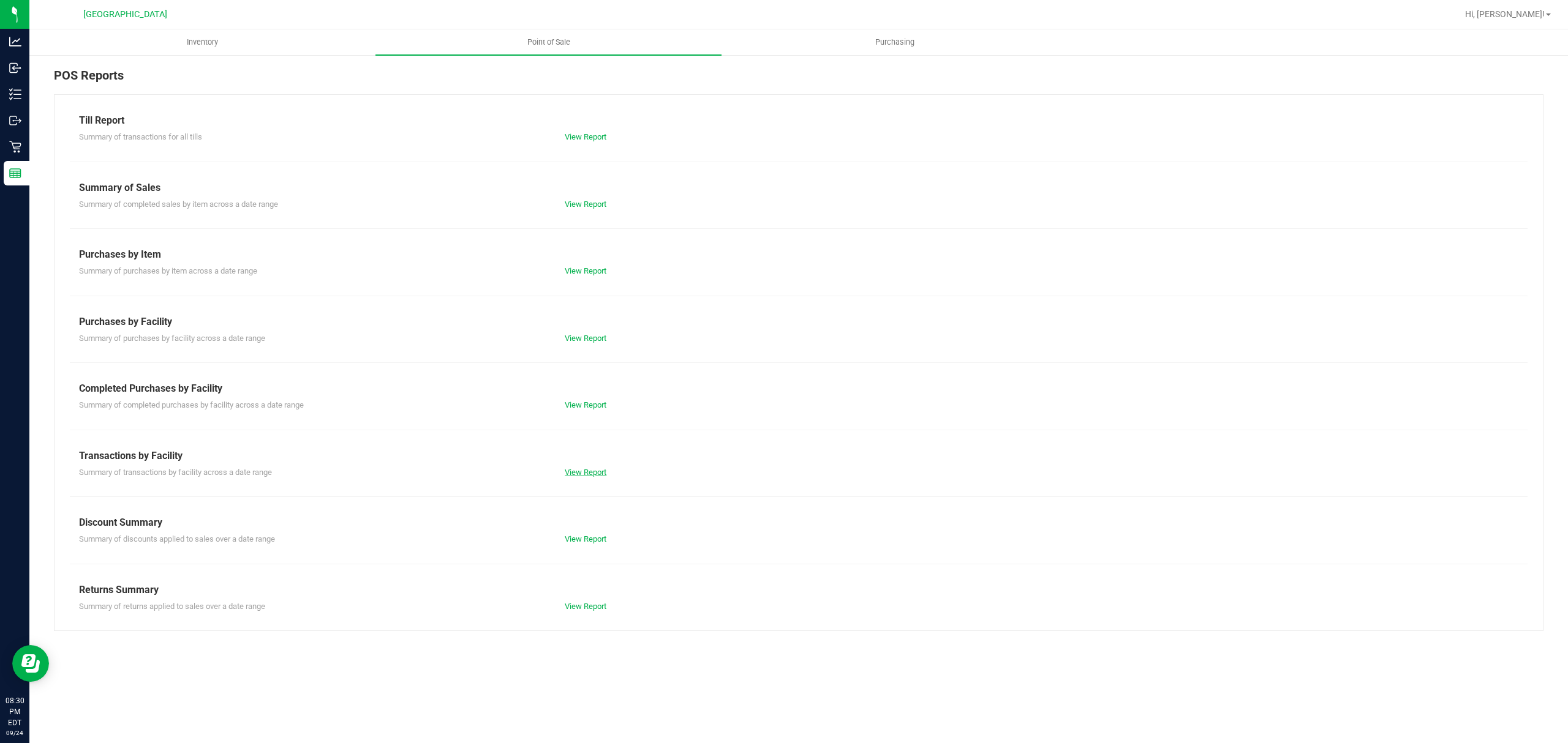
click at [586, 473] on link "View Report" at bounding box center [585, 472] width 41 height 9
